Goal: Task Accomplishment & Management: Manage account settings

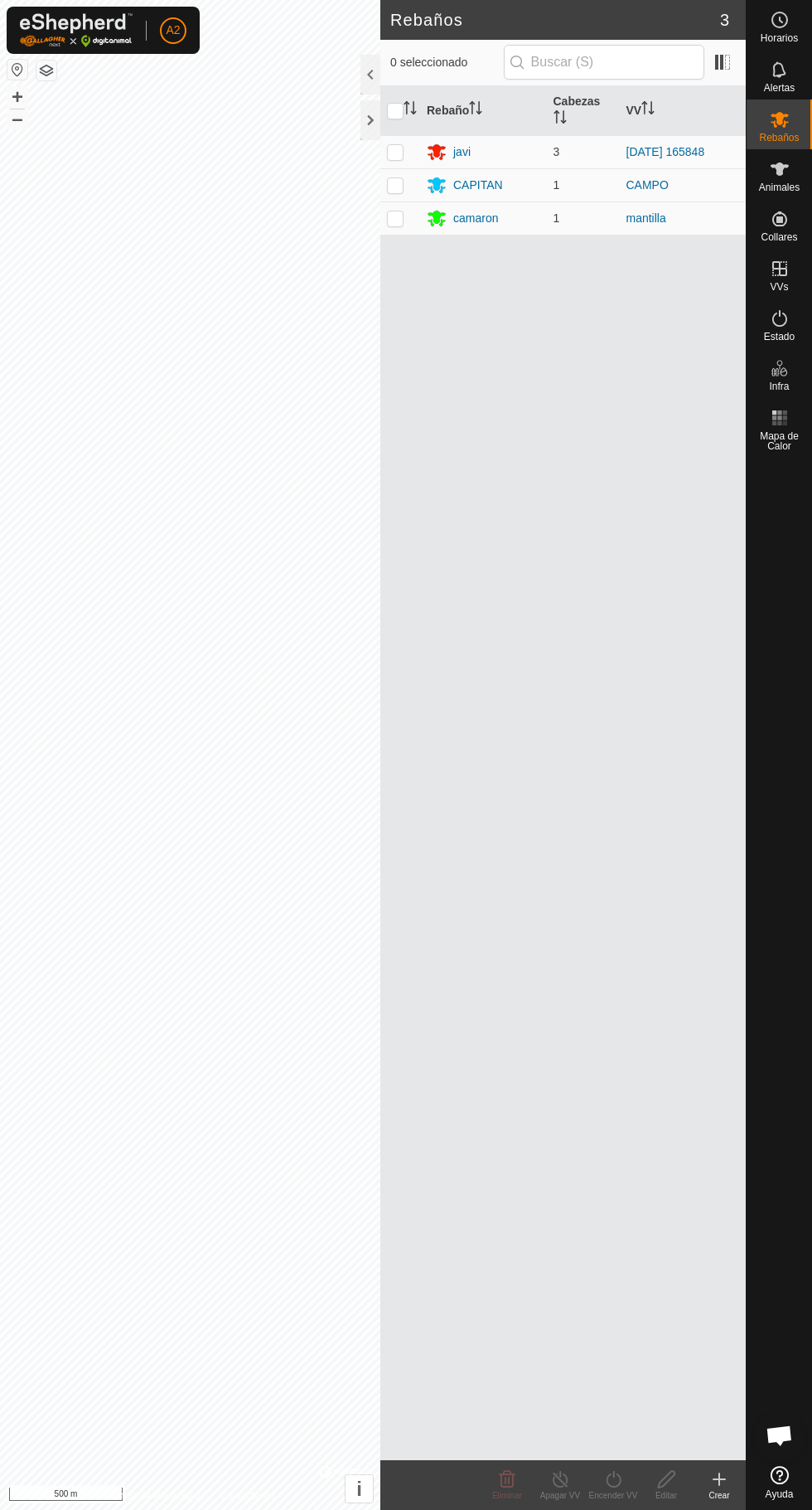
click at [468, 151] on div "javi" at bounding box center [462, 152] width 18 height 18
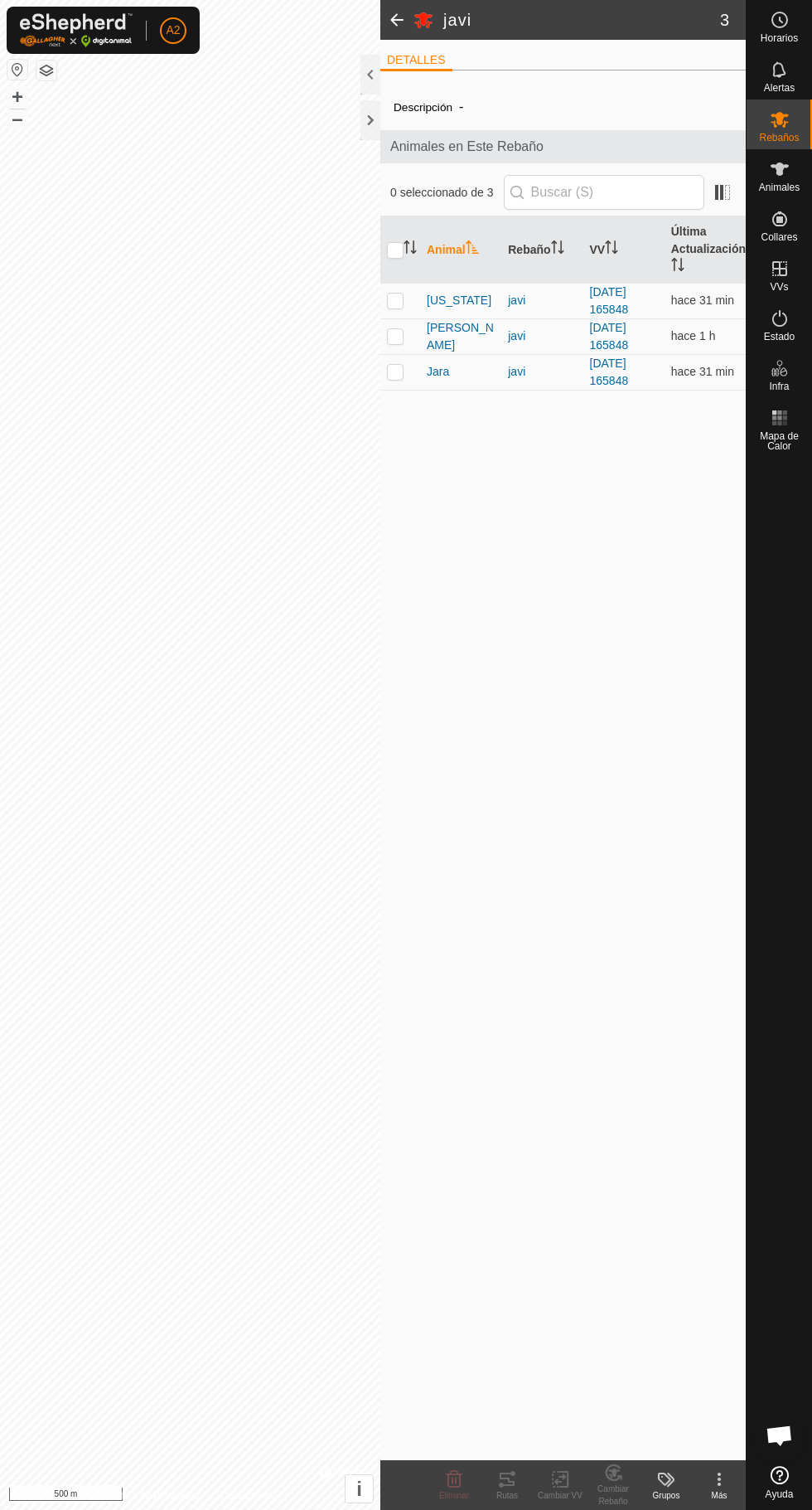
click at [440, 371] on span "Jara" at bounding box center [438, 372] width 23 height 18
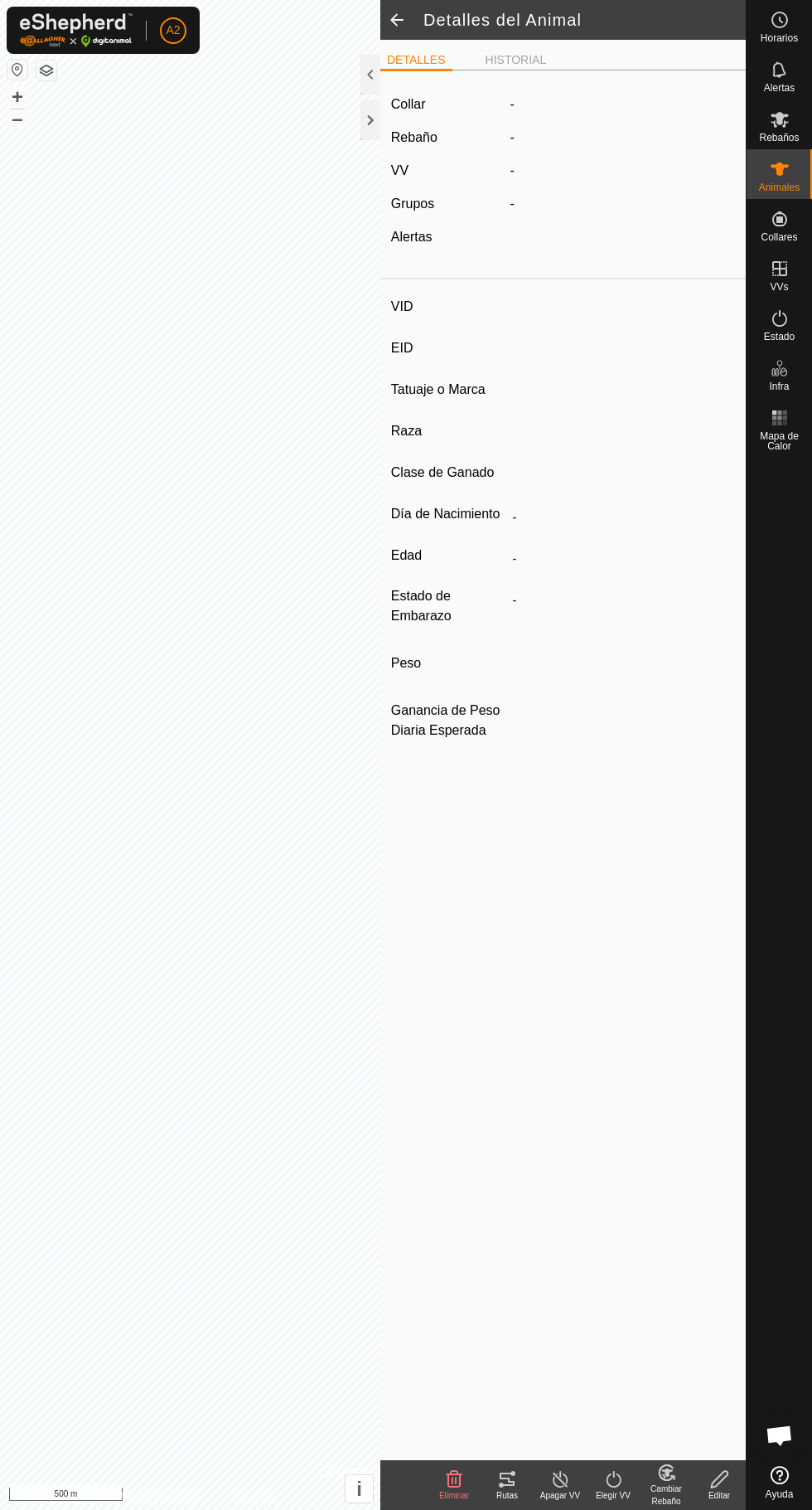
type input "Jara"
type input "-"
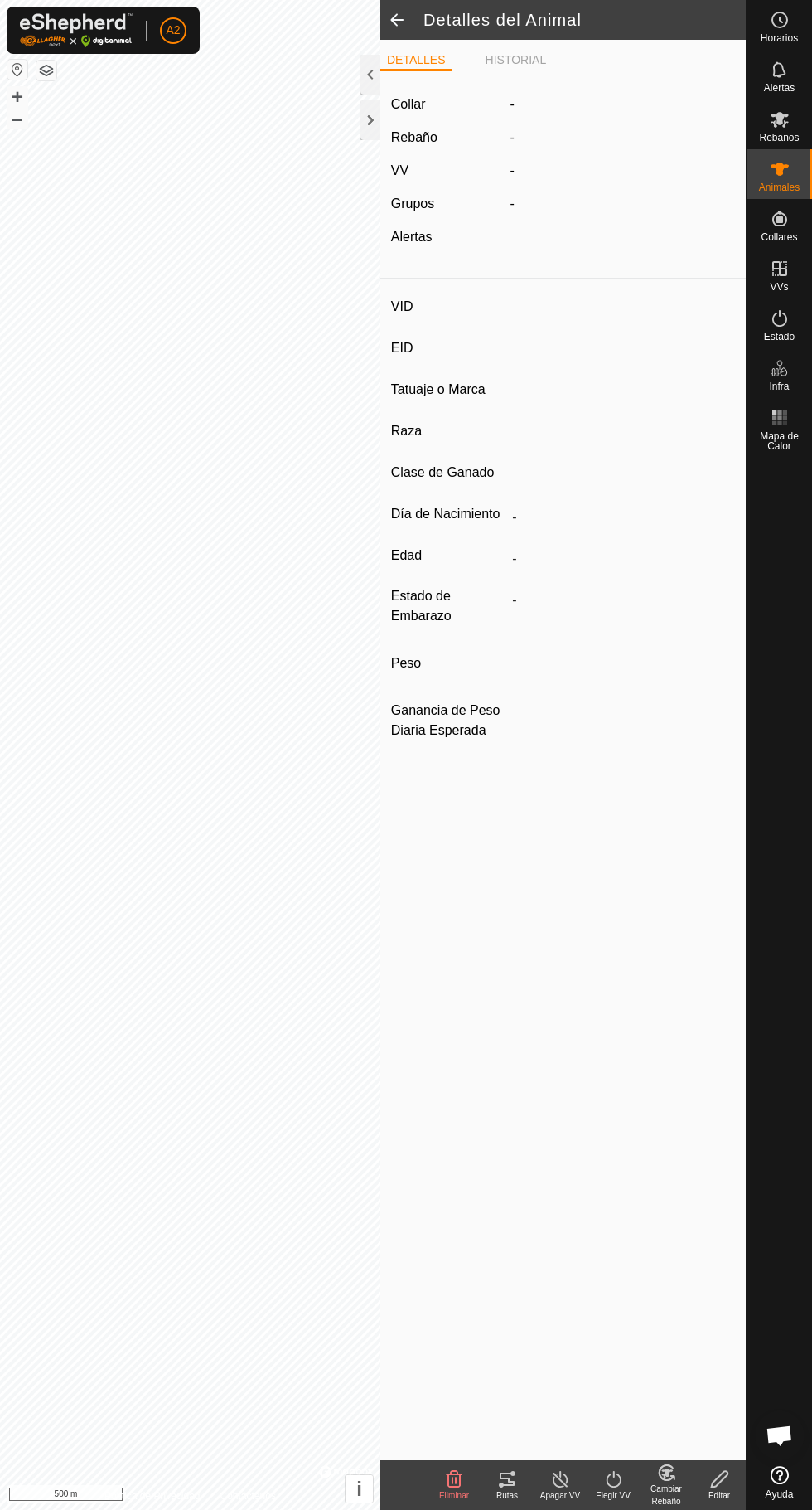
type input "0 kg"
type input "-"
click at [500, 1484] on icon at bounding box center [506, 1478] width 15 height 13
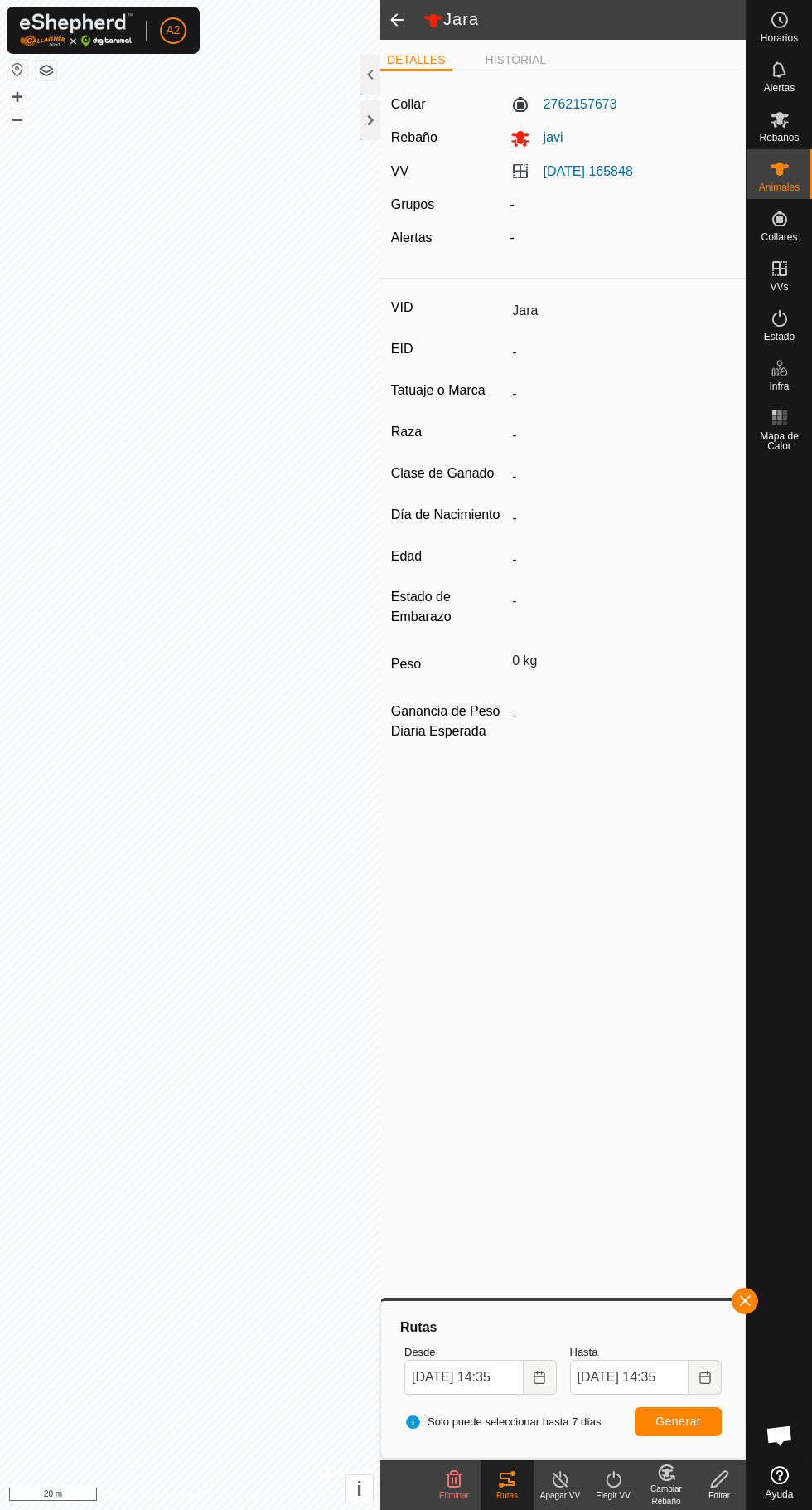
click at [811, 170] on div "Animales" at bounding box center [779, 174] width 65 height 49
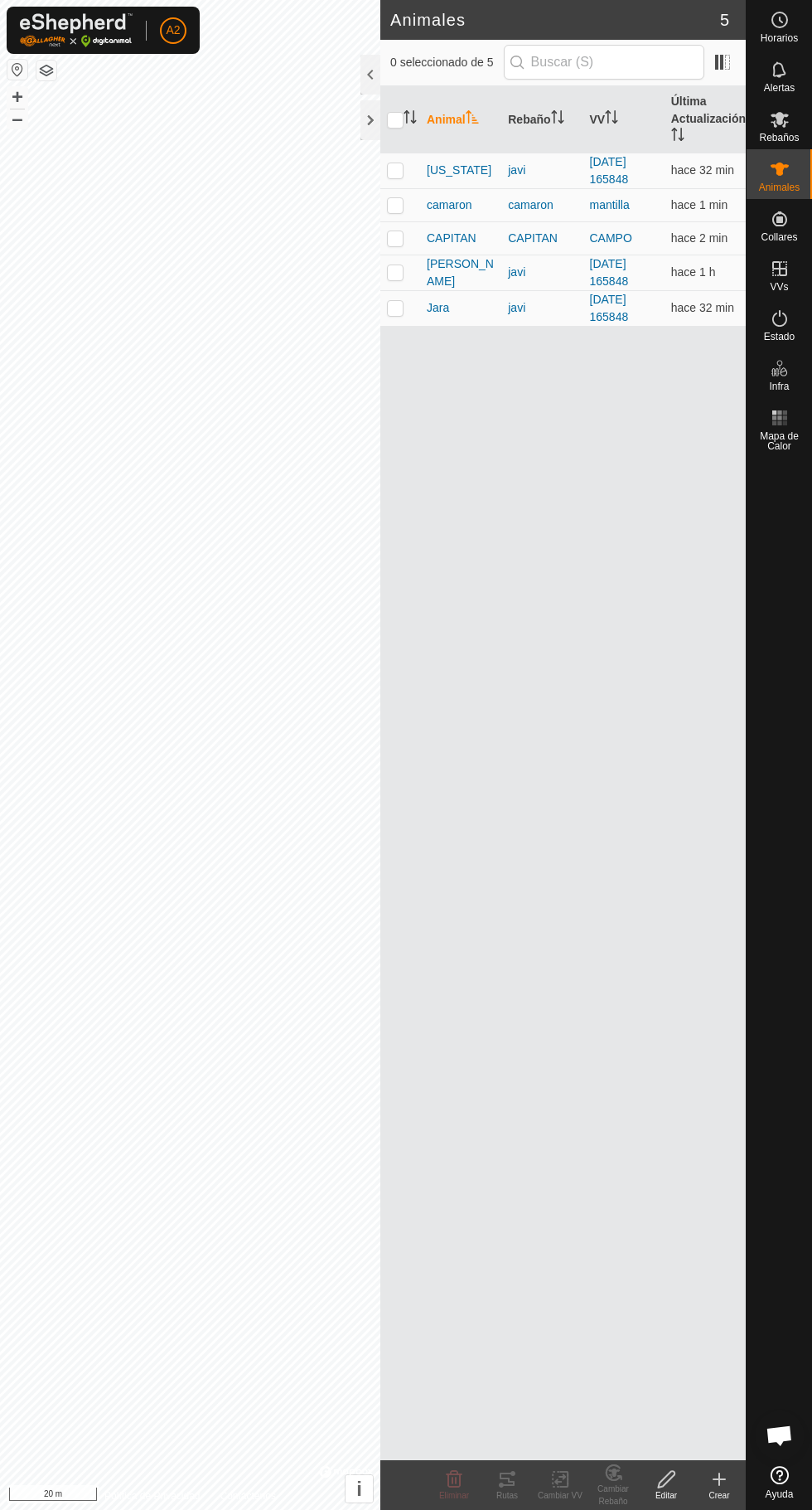
click at [458, 142] on th "Animal" at bounding box center [461, 120] width 81 height 67
click at [436, 315] on span "[US_STATE]" at bounding box center [459, 309] width 64 height 18
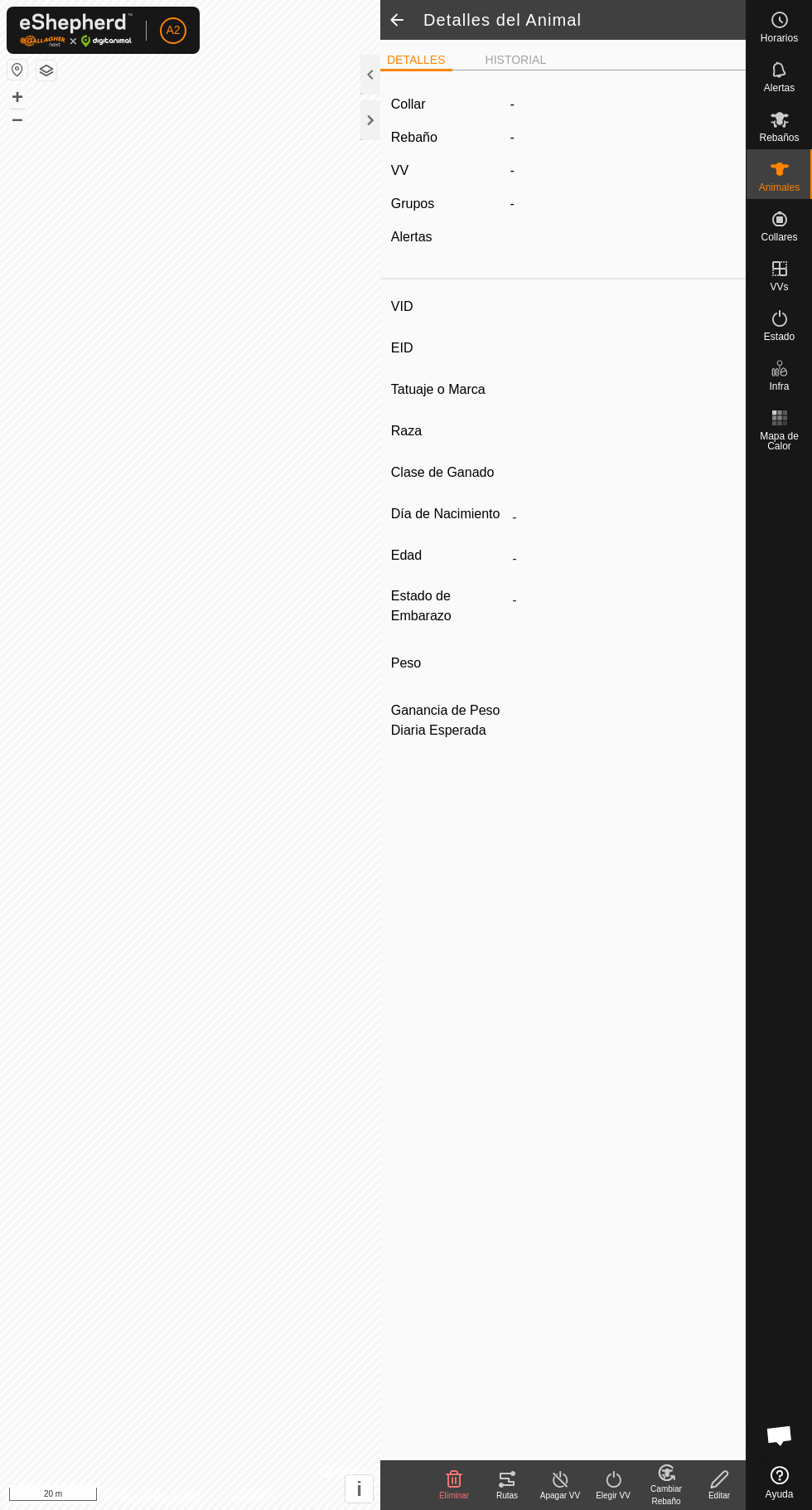
type input "[US_STATE]"
type input "-"
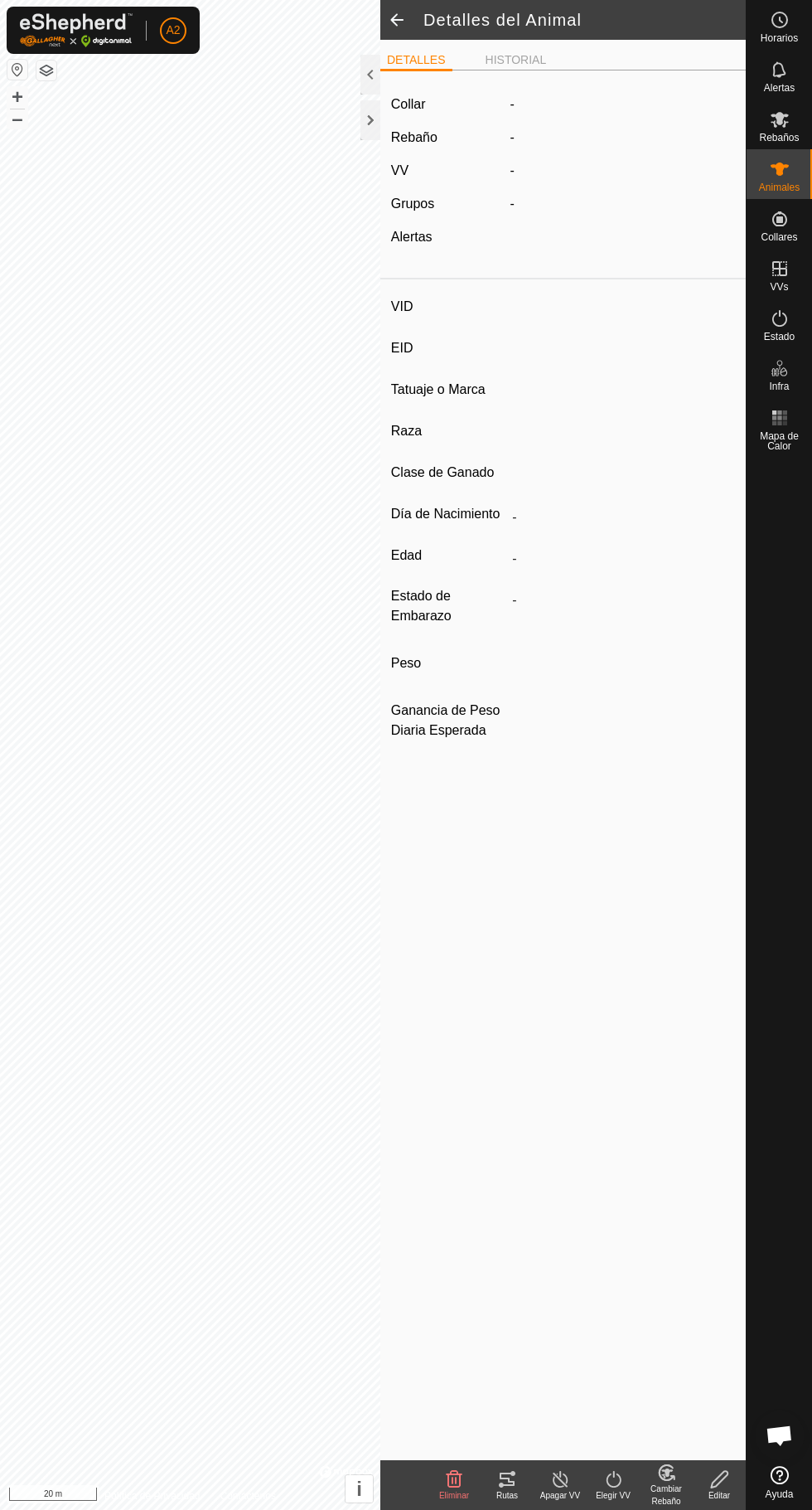
type input "0 kg"
type input "-"
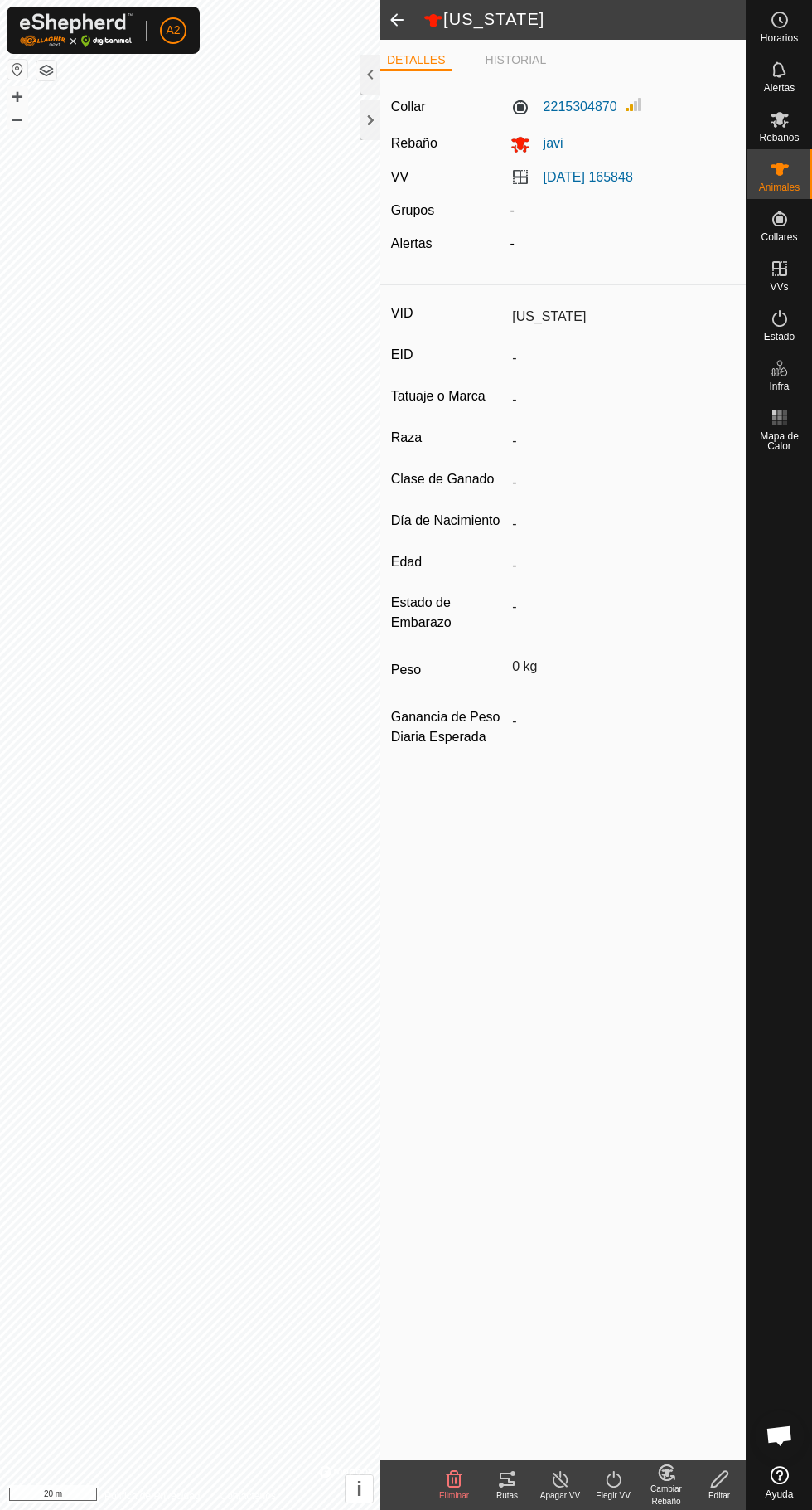
click at [507, 1494] on div "Rutas" at bounding box center [507, 1495] width 53 height 13
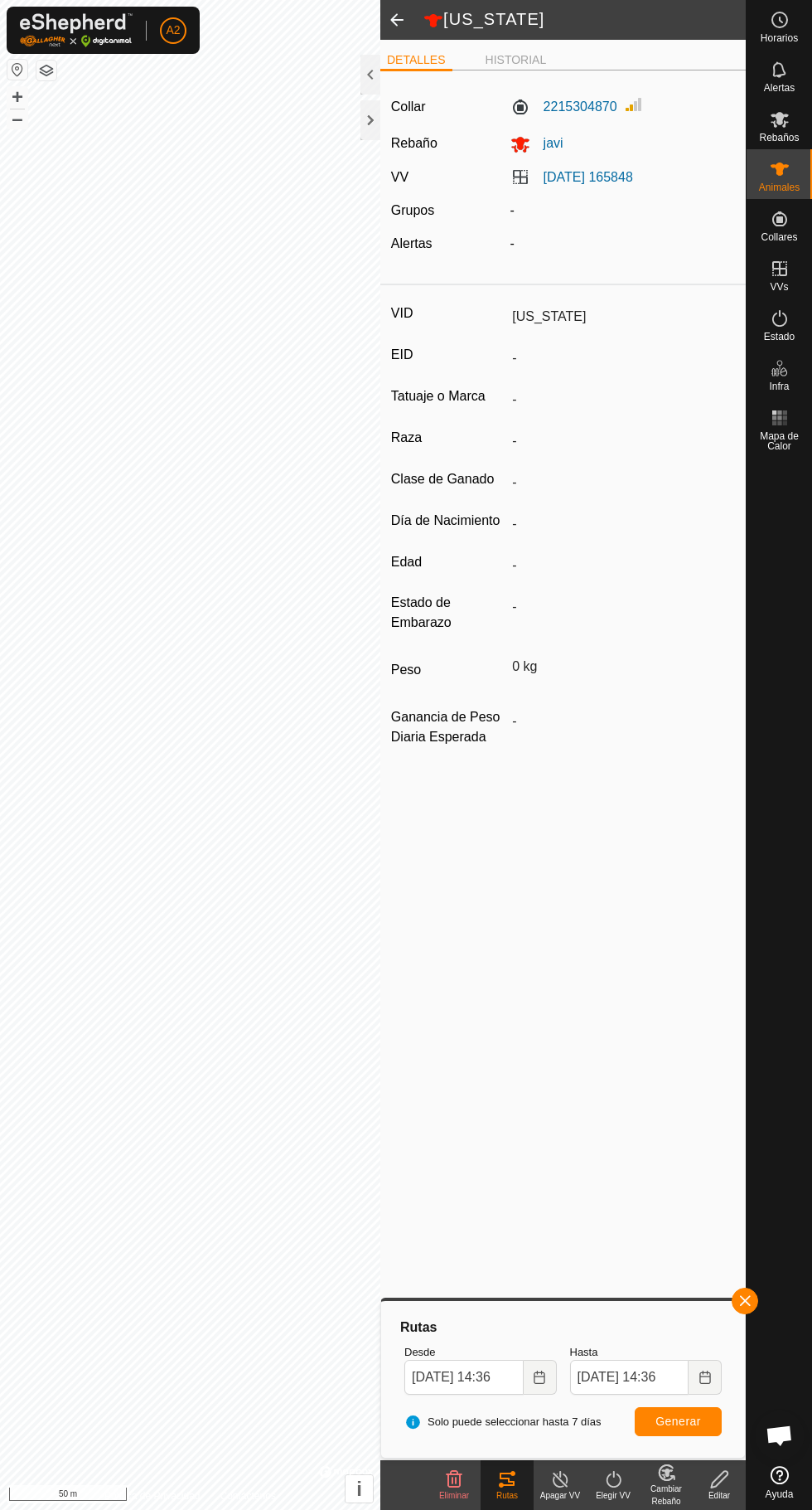
click at [811, 170] on div "Animales" at bounding box center [779, 174] width 65 height 49
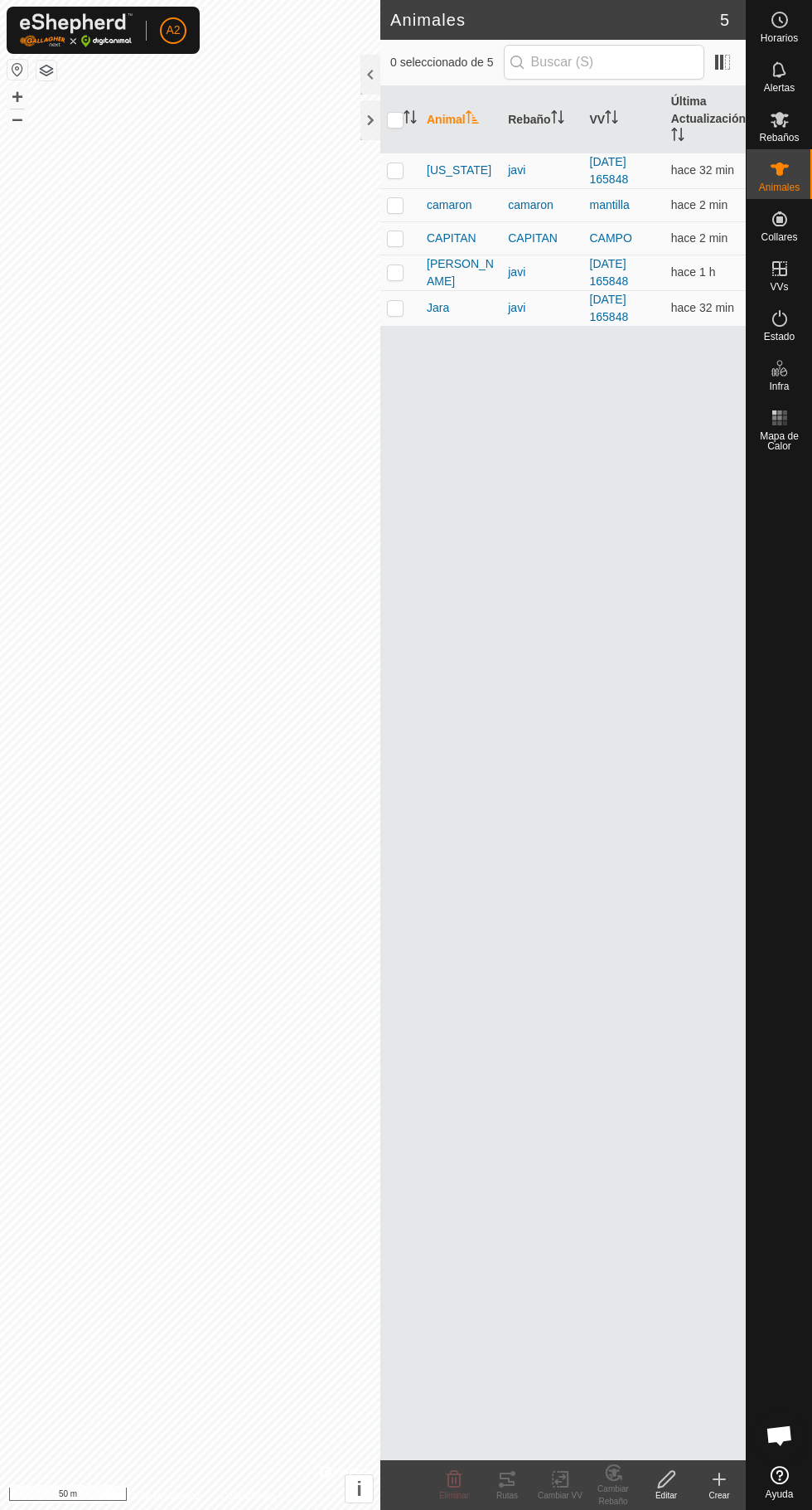
click at [443, 267] on span "[PERSON_NAME]" at bounding box center [461, 272] width 68 height 35
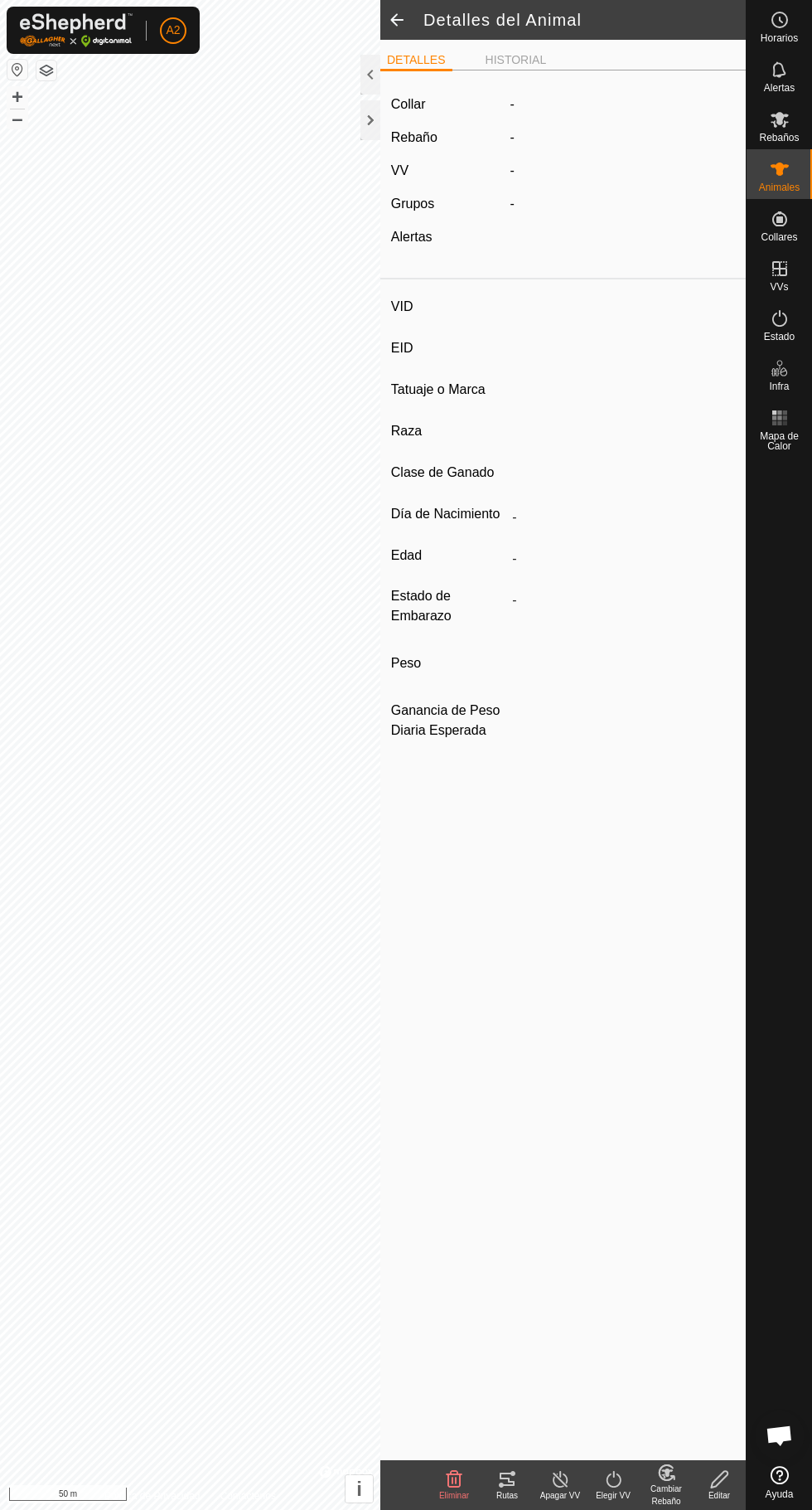
type input "[PERSON_NAME]"
type input "-"
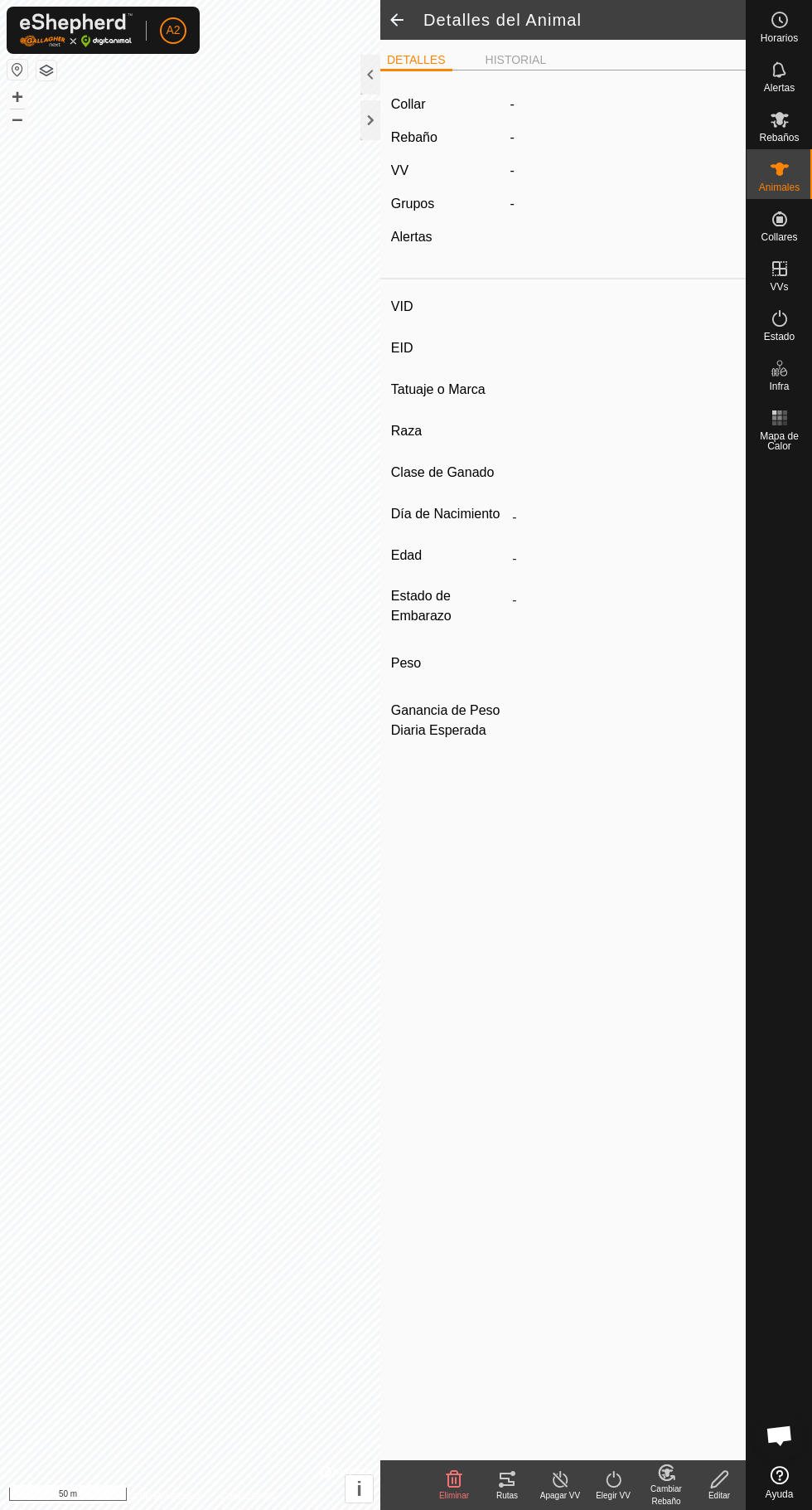
type input "0 kg"
type input "-"
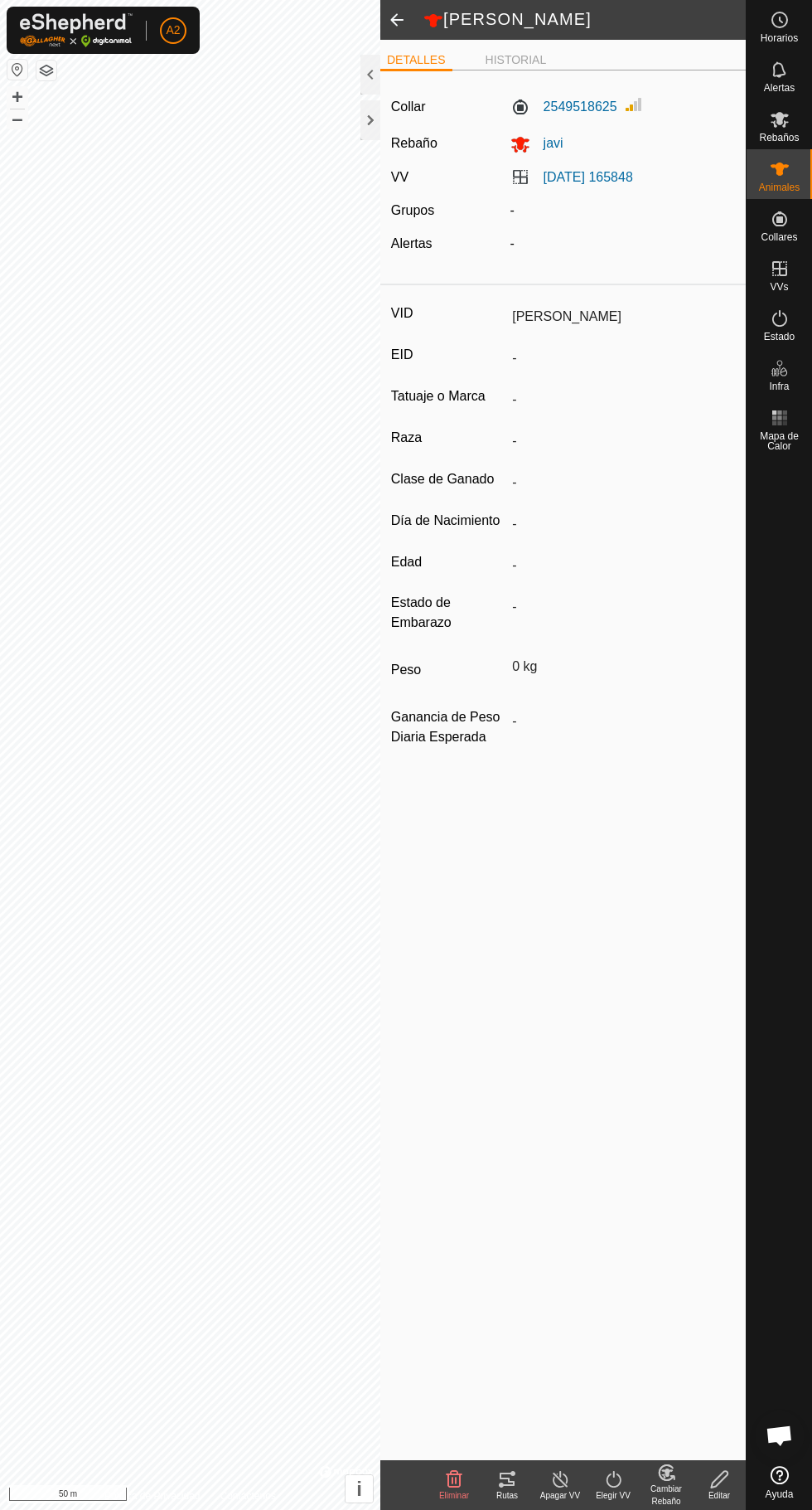
click at [507, 1494] on div "Rutas" at bounding box center [507, 1495] width 53 height 13
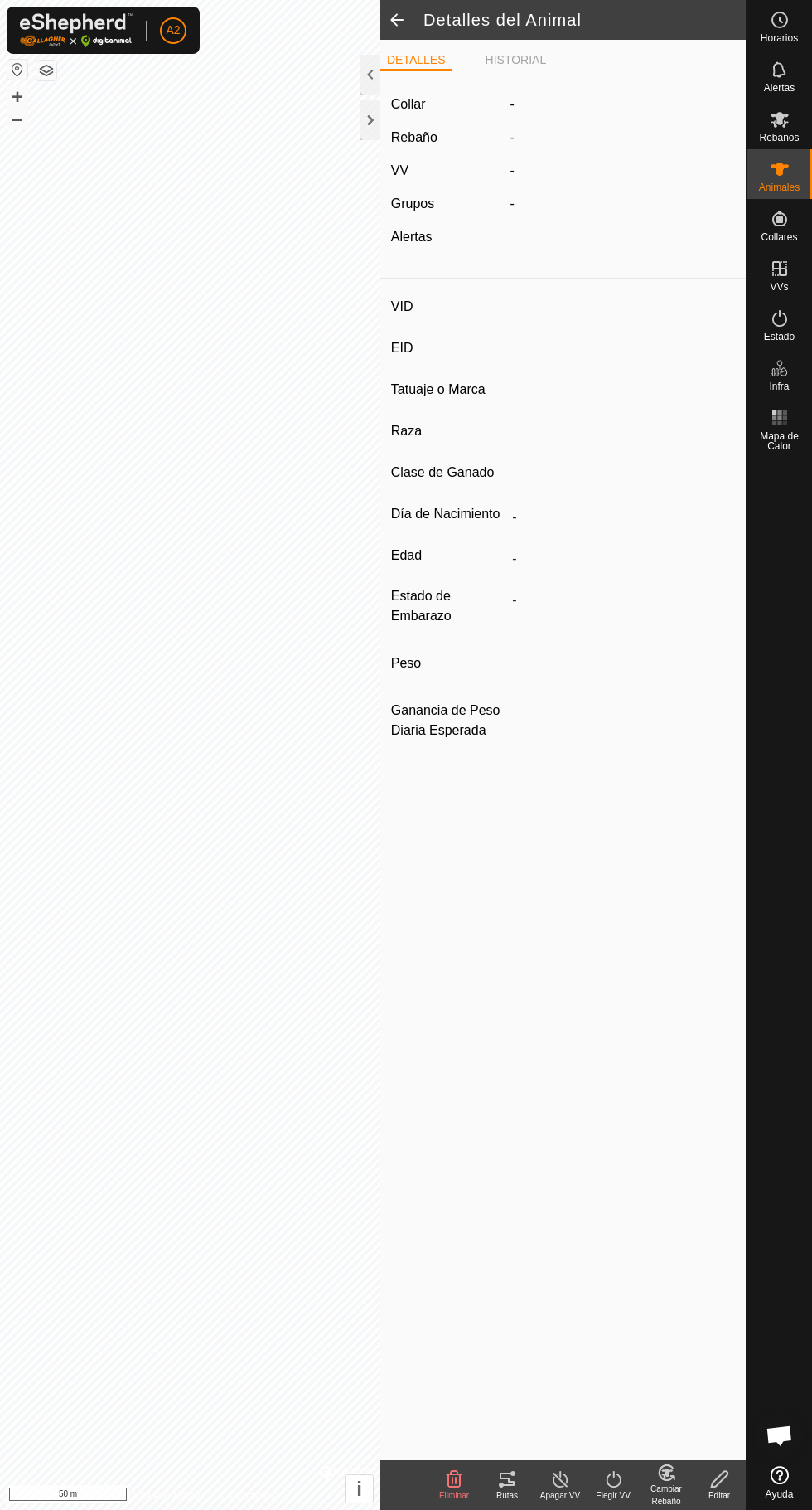
type input "[US_STATE]"
type input "-"
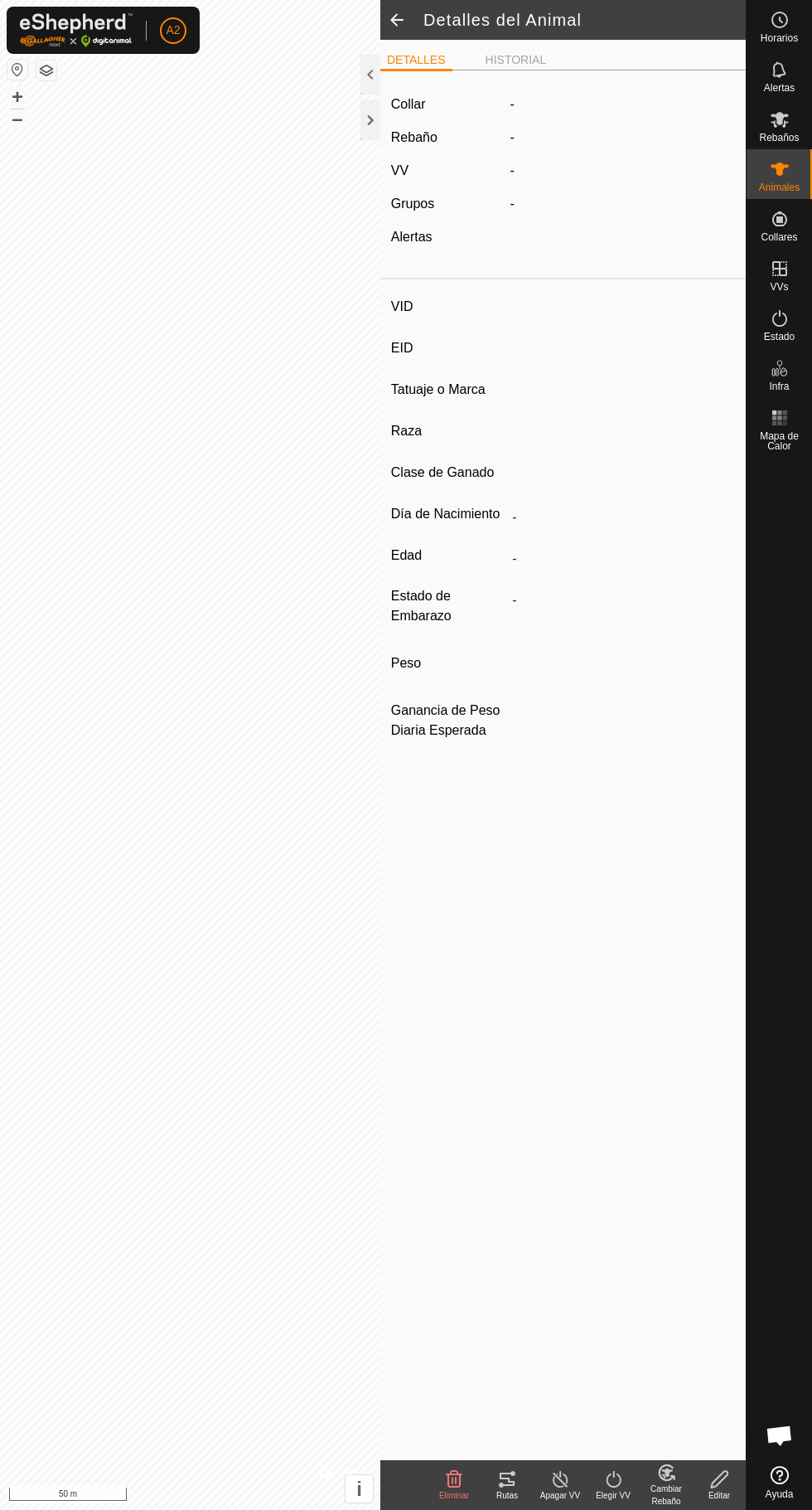
type input "0 kg"
type input "-"
